Goal: Check status

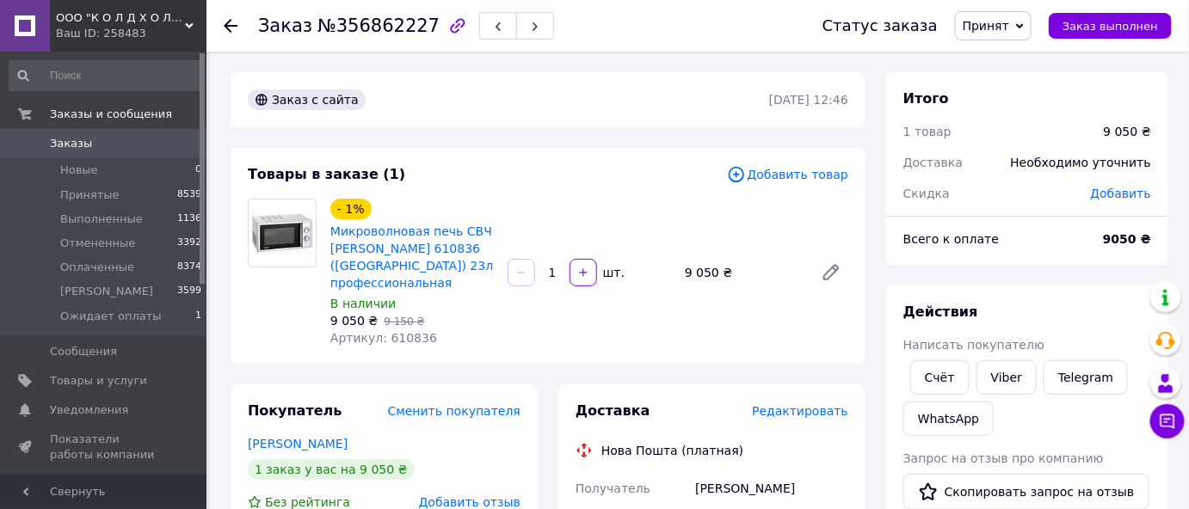
click at [230, 22] on icon at bounding box center [231, 26] width 14 height 14
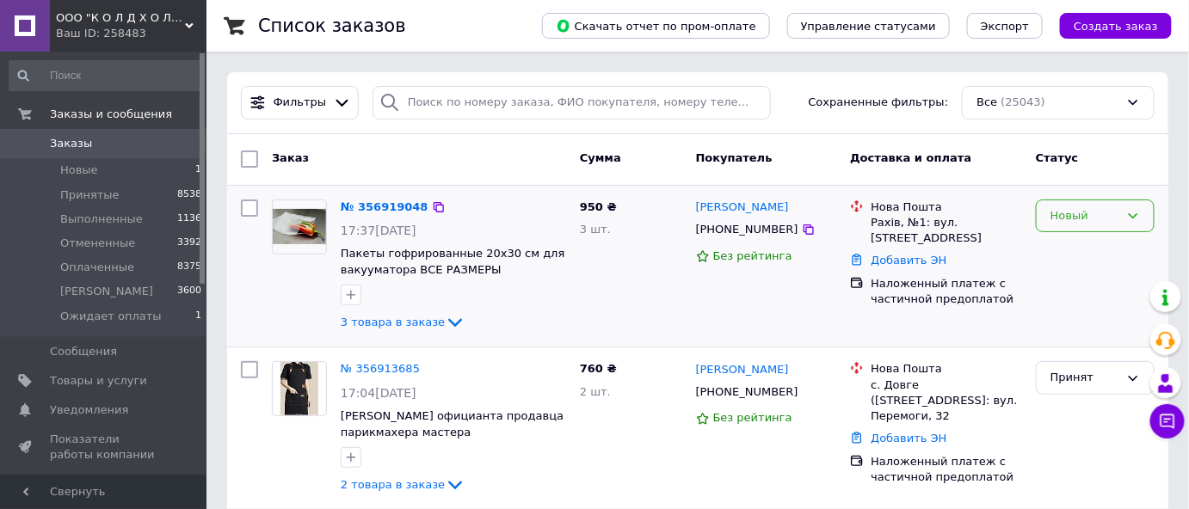
click at [1059, 221] on div "Новый" at bounding box center [1085, 216] width 69 height 18
drag, startPoint x: 1062, startPoint y: 250, endPoint x: 880, endPoint y: 225, distance: 184.0
click at [1062, 250] on li "Принят" at bounding box center [1095, 252] width 117 height 32
